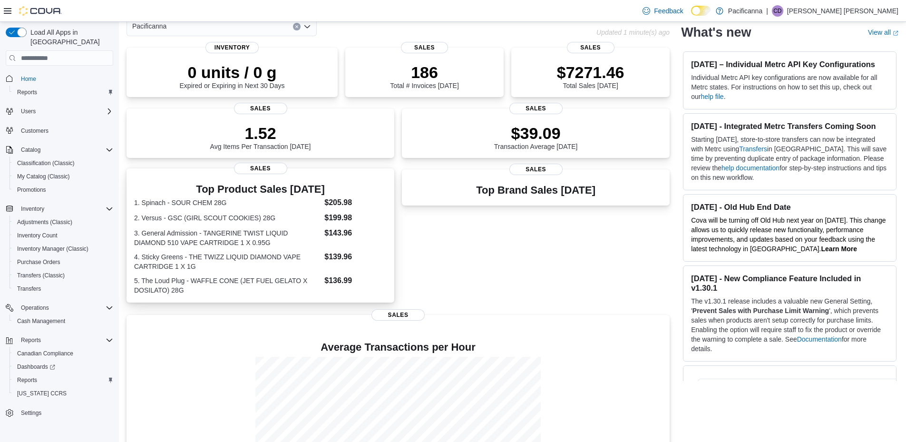
scroll to position [124, 0]
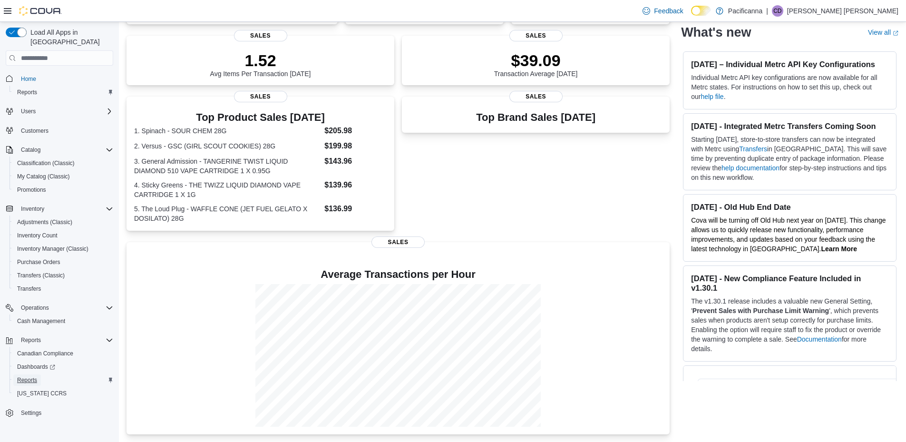
click at [35, 376] on span "Reports" at bounding box center [27, 380] width 20 height 8
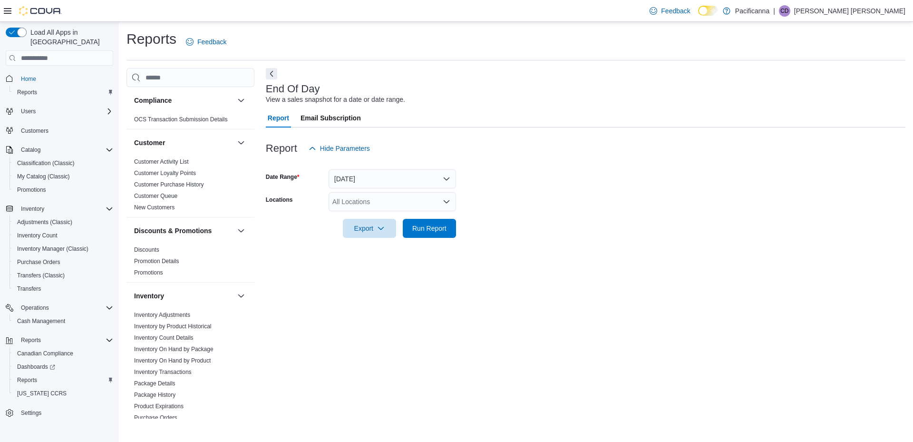
click at [400, 190] on form "Date Range [DATE] Locations All Locations Export Run Report" at bounding box center [585, 198] width 639 height 80
click at [405, 184] on button "[DATE]" at bounding box center [391, 178] width 127 height 19
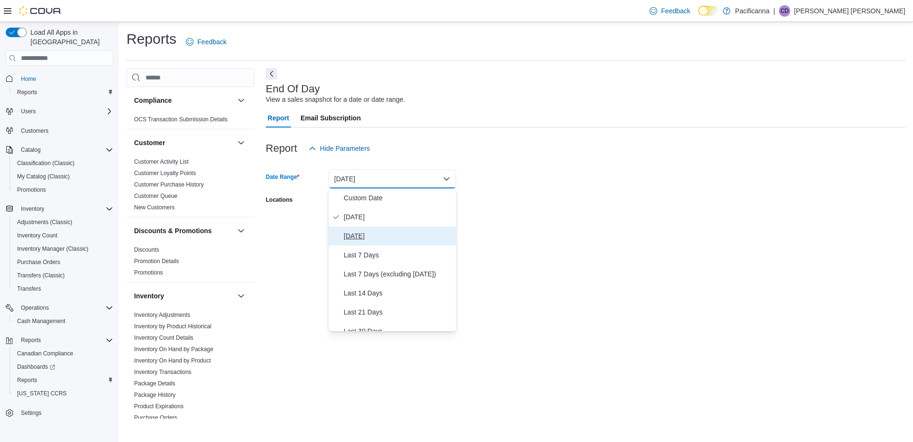
click at [380, 231] on button "[DATE]" at bounding box center [391, 235] width 127 height 19
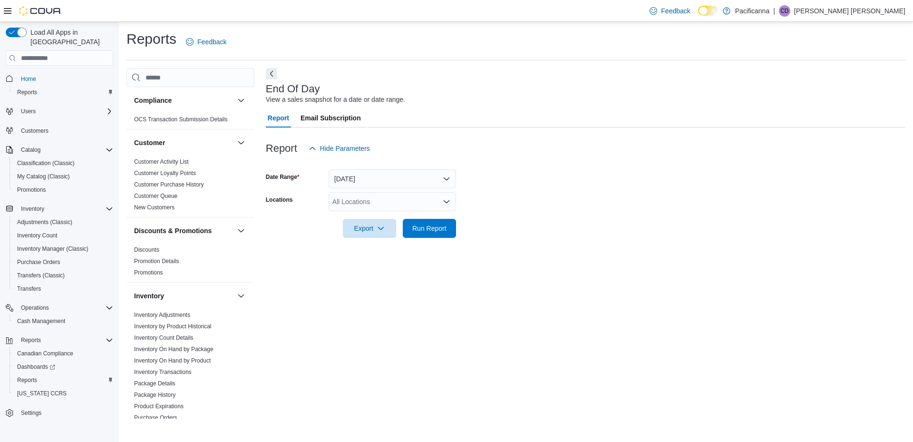
drag, startPoint x: 598, startPoint y: 204, endPoint x: 441, endPoint y: 183, distance: 158.9
click at [595, 206] on form "Date Range [DATE] Locations All Locations Export Run Report" at bounding box center [585, 198] width 639 height 80
click at [436, 205] on div "All Locations" at bounding box center [391, 201] width 127 height 19
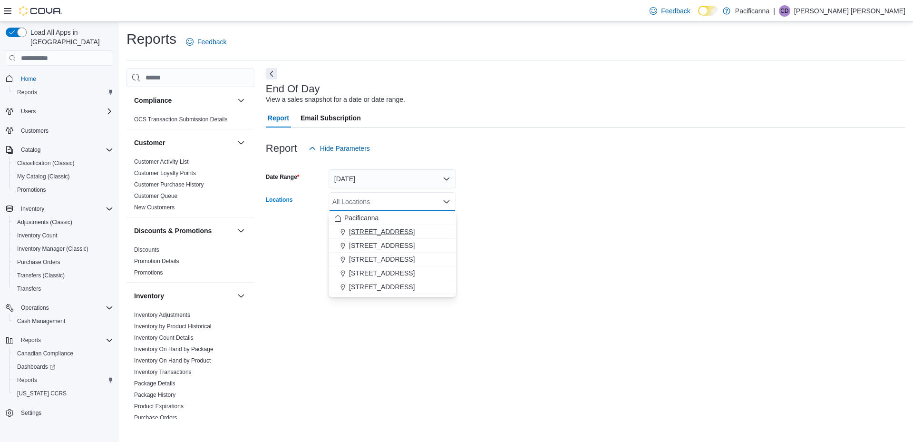
click at [425, 232] on div "[STREET_ADDRESS]" at bounding box center [392, 232] width 116 height 10
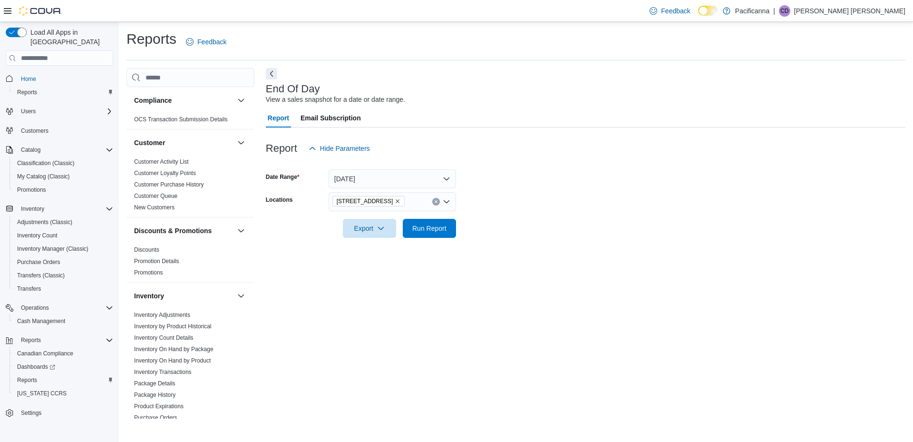
drag, startPoint x: 638, startPoint y: 229, endPoint x: 511, endPoint y: 217, distance: 128.0
click at [636, 228] on form "Date Range [DATE] Locations [STREET_ADDRESS] Export Run Report" at bounding box center [585, 198] width 639 height 80
click at [442, 232] on span "Run Report" at bounding box center [429, 228] width 34 height 10
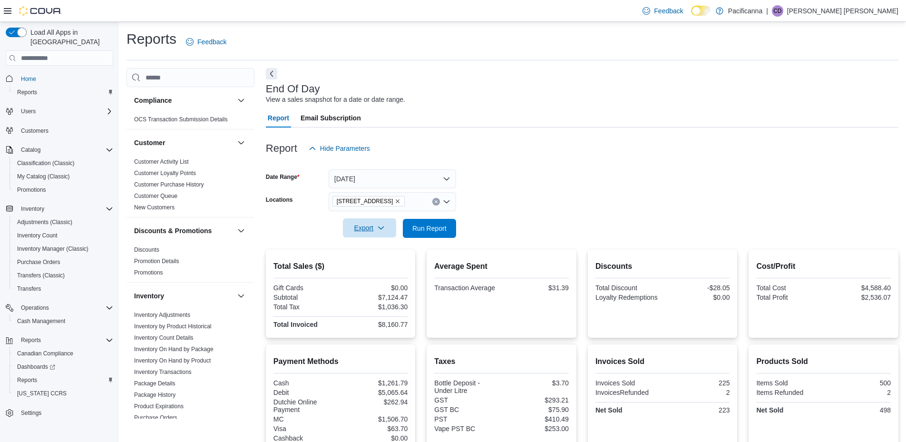
click at [383, 227] on icon "button" at bounding box center [381, 228] width 8 height 8
click at [384, 270] on button "Export to Pdf" at bounding box center [371, 266] width 54 height 19
